Goal: Check status: Check status

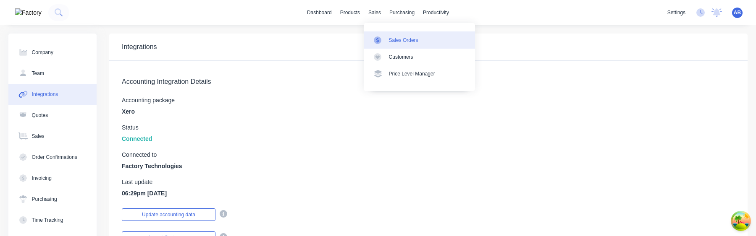
click at [389, 42] on div "Sales Orders" at bounding box center [403, 41] width 29 height 8
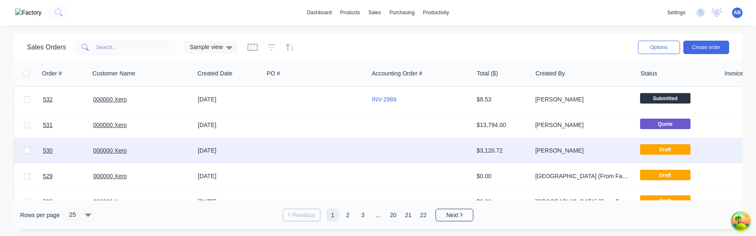
click at [510, 155] on div "$3,120.72" at bounding box center [502, 150] width 59 height 25
